Goal: Task Accomplishment & Management: Use online tool/utility

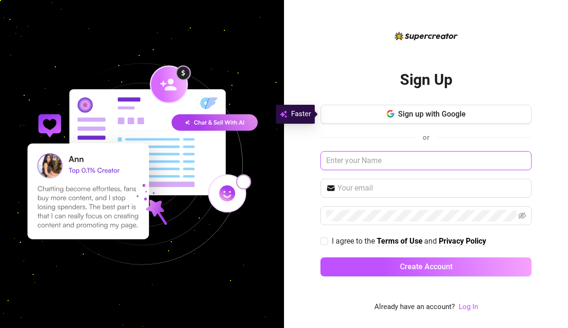
click at [343, 167] on input "text" at bounding box center [426, 160] width 211 height 19
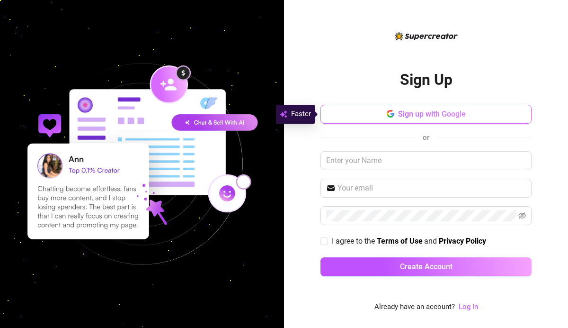
click at [385, 115] on button "Sign up with Google" at bounding box center [426, 114] width 211 height 19
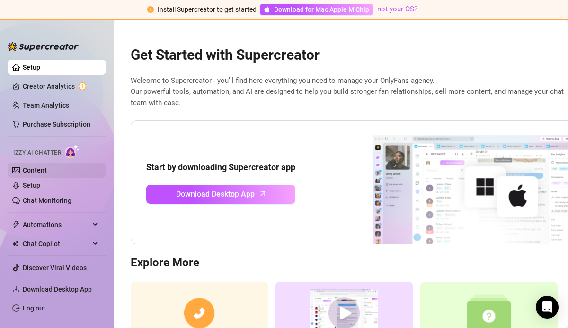
scroll to position [25, 0]
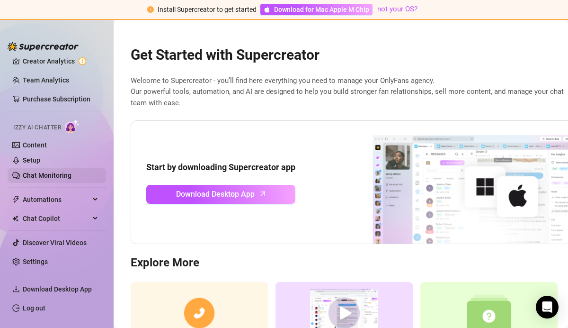
click at [55, 179] on link "Chat Monitoring" at bounding box center [47, 175] width 49 height 8
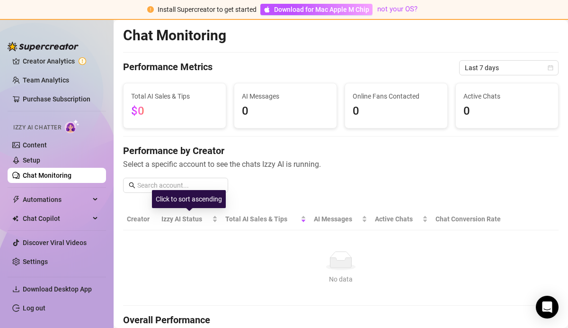
click at [151, 219] on th "Creator" at bounding box center [140, 219] width 35 height 22
click at [141, 218] on th "Creator" at bounding box center [140, 219] width 35 height 22
click at [193, 18] on div "Install Supercreator to get started Download for Mac Apple M Chip not your OS?" at bounding box center [284, 10] width 568 height 20
click at [195, 10] on span "Install Supercreator to get started" at bounding box center [207, 10] width 99 height 8
